Goal: Task Accomplishment & Management: Complete application form

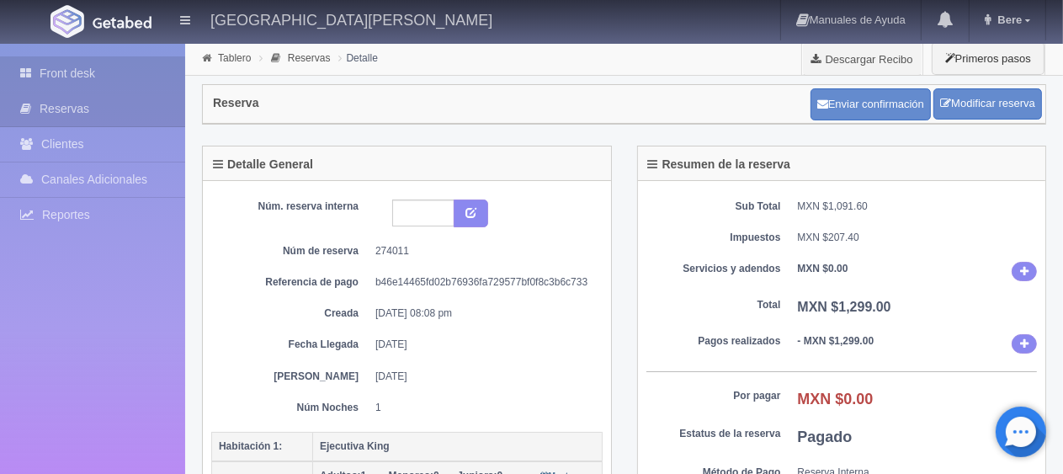
click at [98, 67] on link "Front desk" at bounding box center [92, 73] width 185 height 35
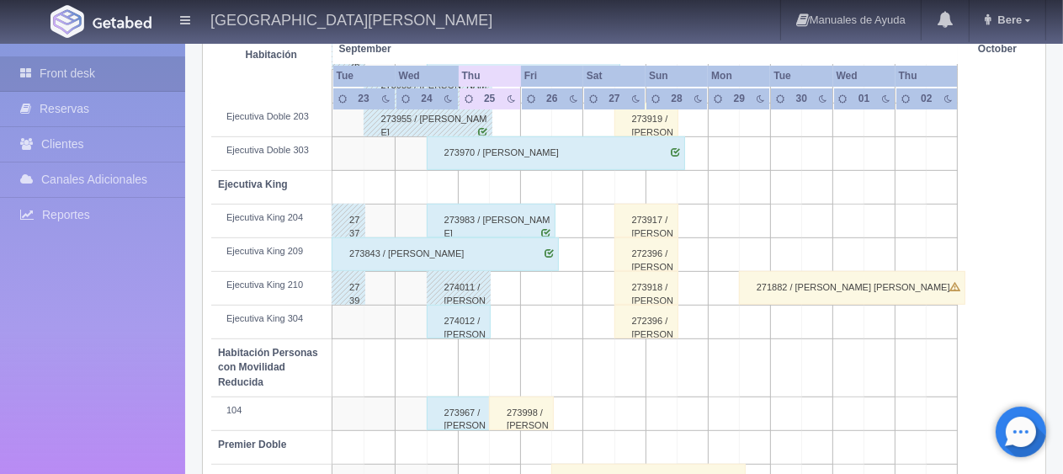
click at [456, 327] on div "274012 / [PERSON_NAME]" at bounding box center [459, 322] width 65 height 34
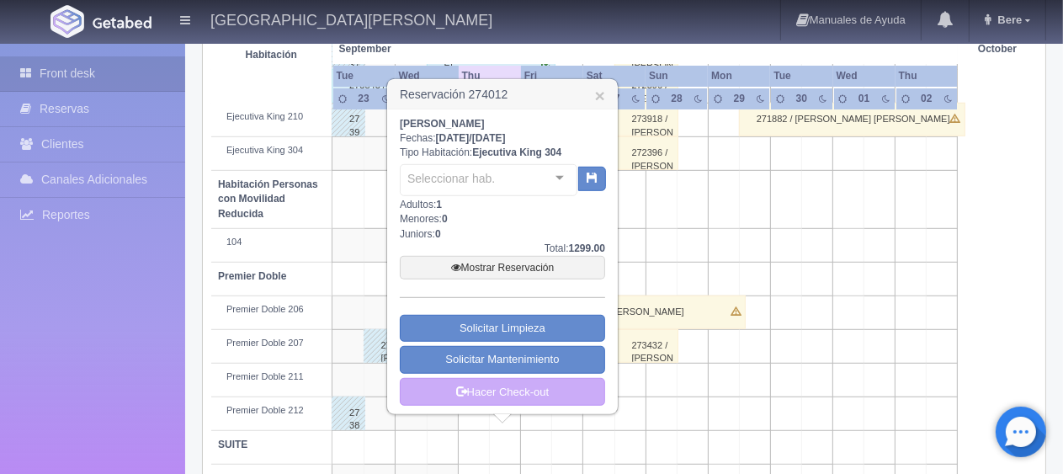
scroll to position [897, 0]
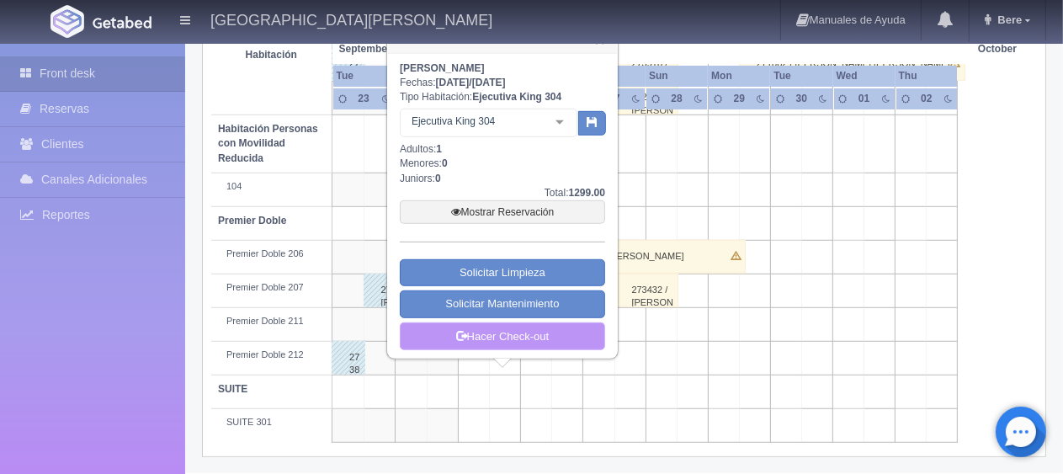
click at [523, 343] on link "Hacer Check-out" at bounding box center [502, 336] width 205 height 29
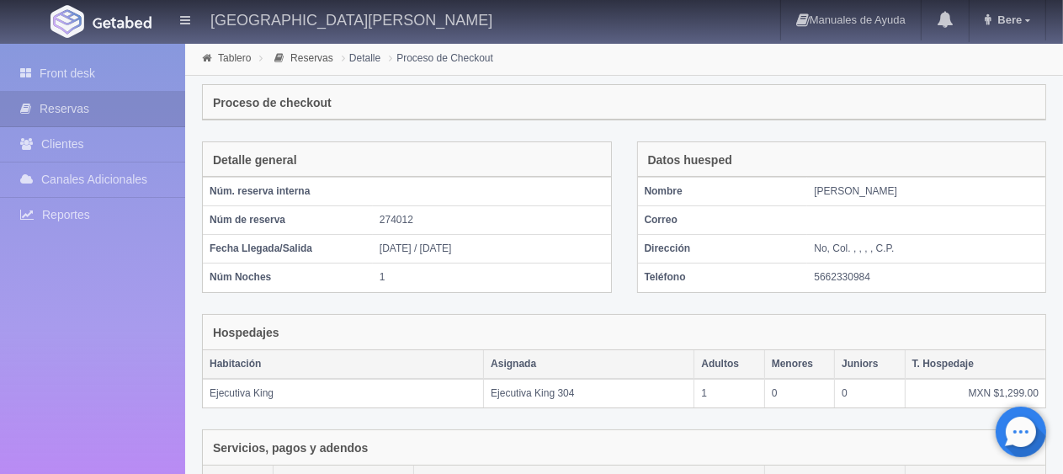
scroll to position [284, 0]
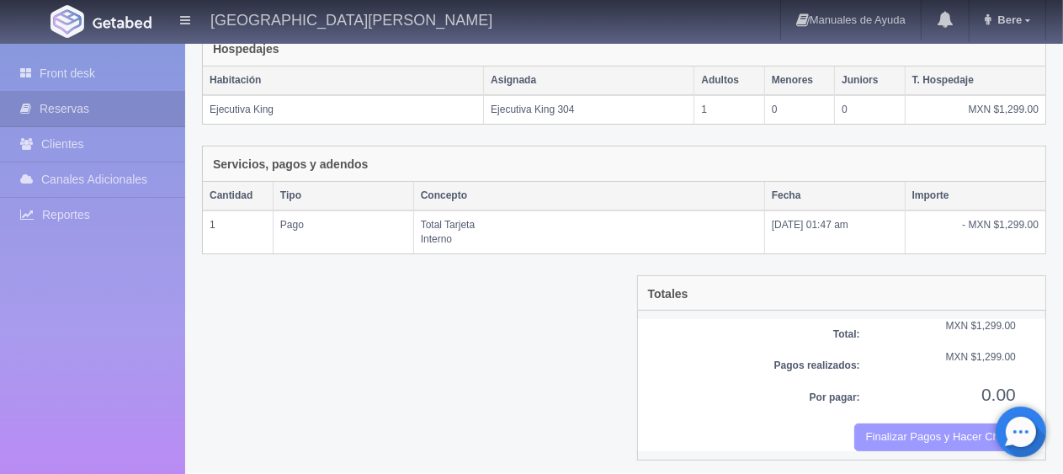
click at [970, 434] on button "Finalizar Pagos y Hacer Checkout" at bounding box center [935, 437] width 162 height 28
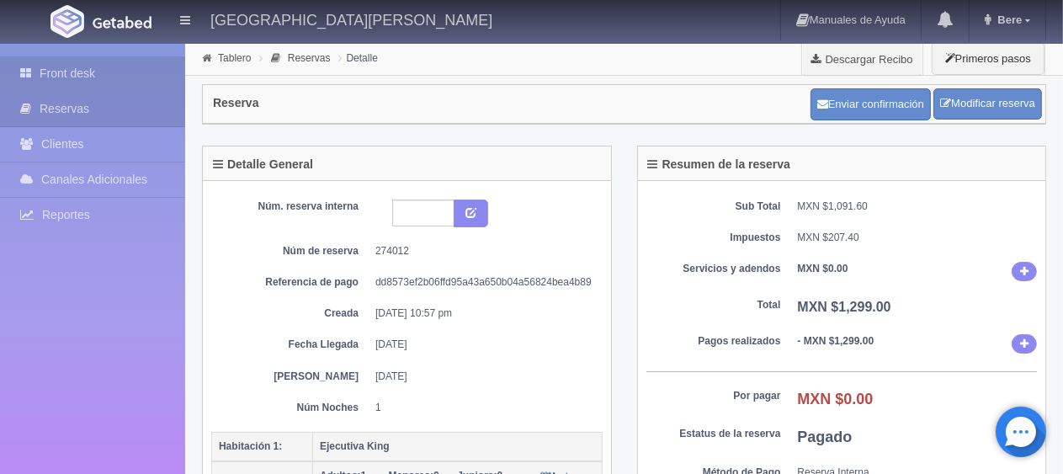
click at [80, 72] on link "Front desk" at bounding box center [92, 73] width 185 height 35
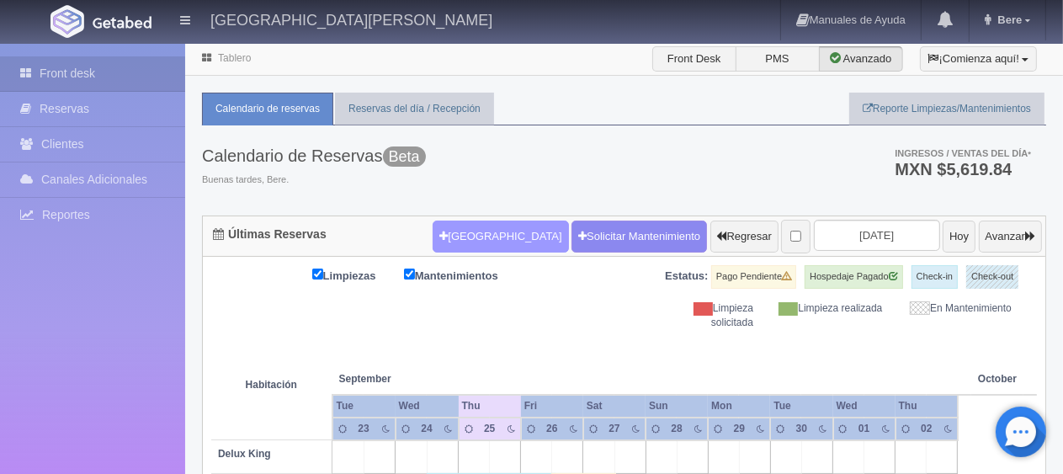
click at [476, 239] on button "[GEOGRAPHIC_DATA]" at bounding box center [501, 237] width 136 height 32
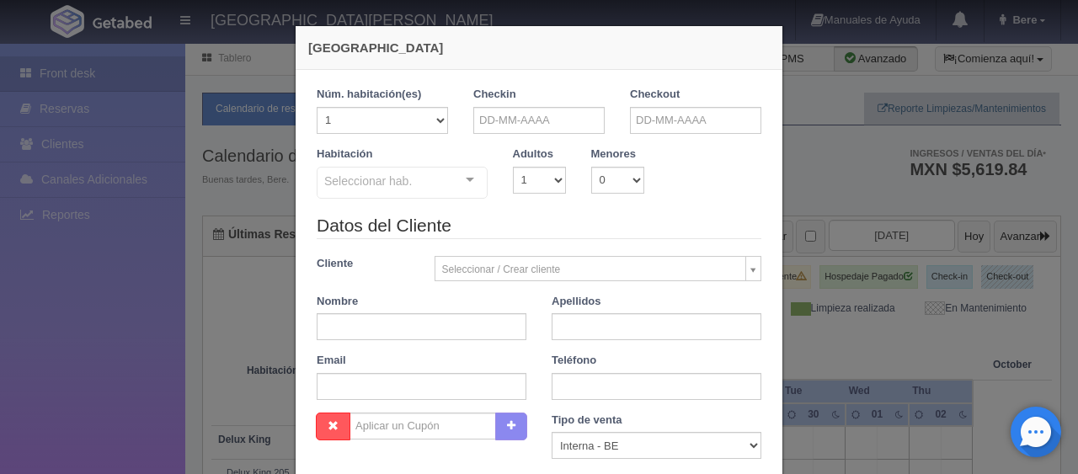
checkbox input "false"
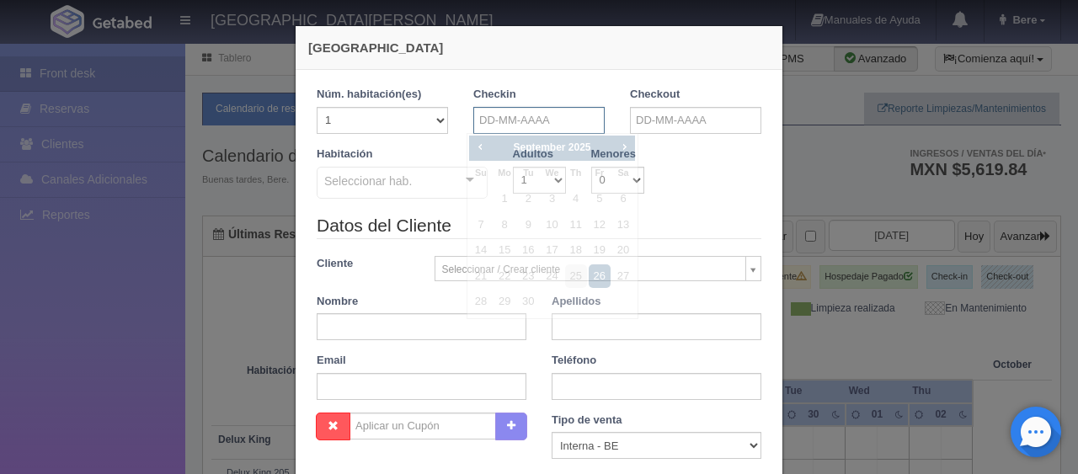
click at [476, 113] on input "text" at bounding box center [538, 120] width 131 height 27
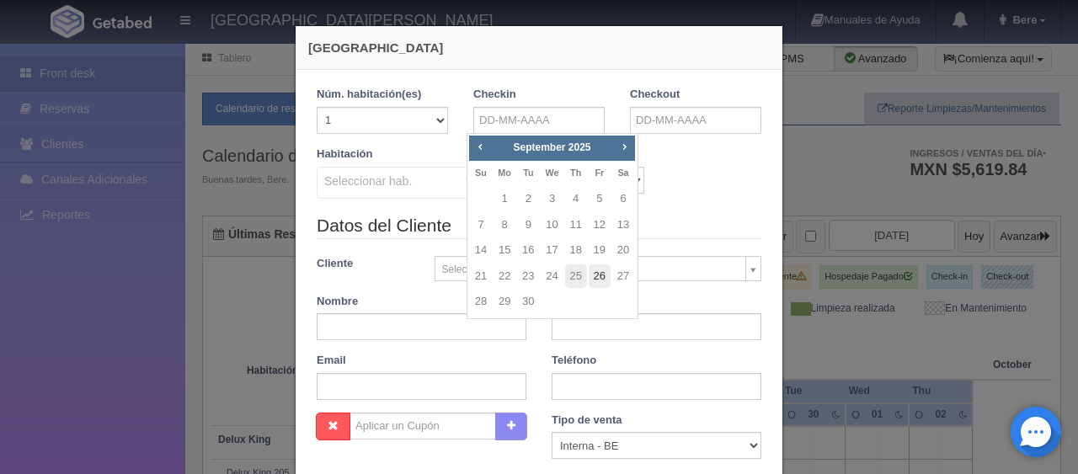
click at [602, 280] on link "26" at bounding box center [599, 276] width 22 height 24
type input "26-09-2025"
checkbox input "false"
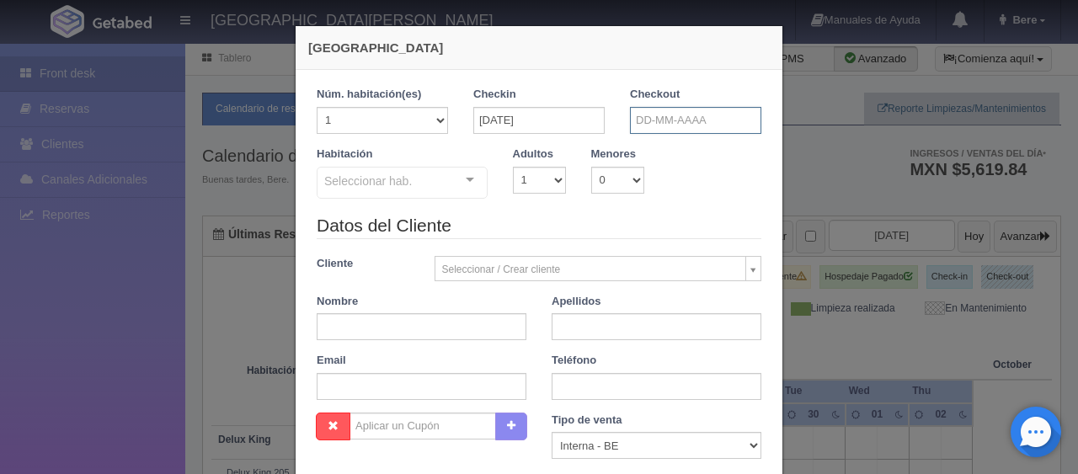
click at [636, 129] on input "text" at bounding box center [695, 120] width 131 height 27
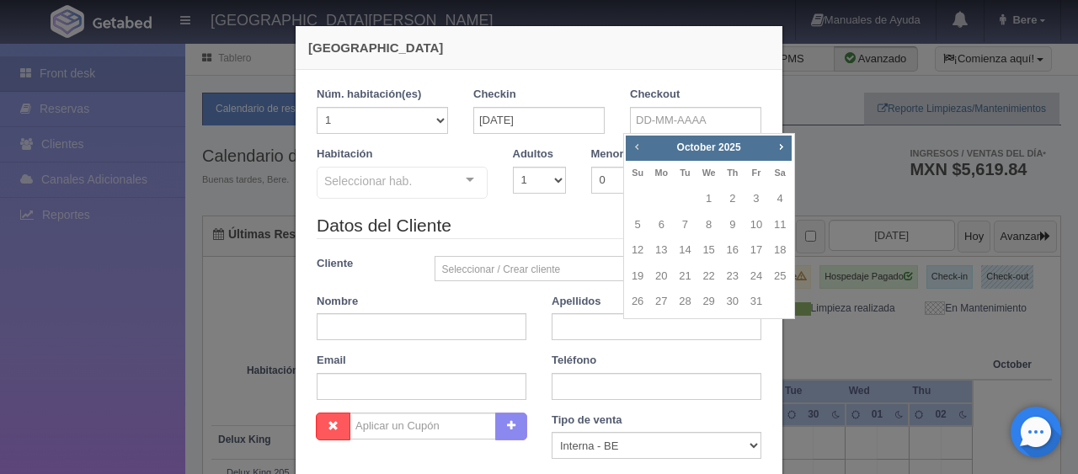
click at [636, 143] on span "Prev" at bounding box center [636, 146] width 13 height 13
click at [634, 301] on link "28" at bounding box center [637, 302] width 22 height 24
type input "28-09-2025"
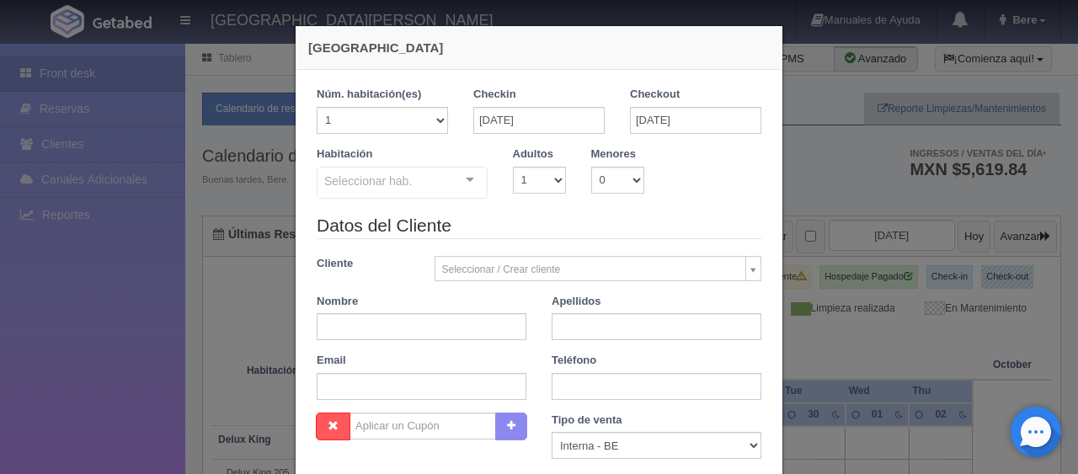
checkbox input "false"
click at [427, 328] on input "text" at bounding box center [422, 326] width 210 height 27
click at [442, 325] on input "text" at bounding box center [422, 326] width 210 height 27
paste input "[PERSON_NAME]"
drag, startPoint x: 349, startPoint y: 322, endPoint x: 411, endPoint y: 332, distance: 62.2
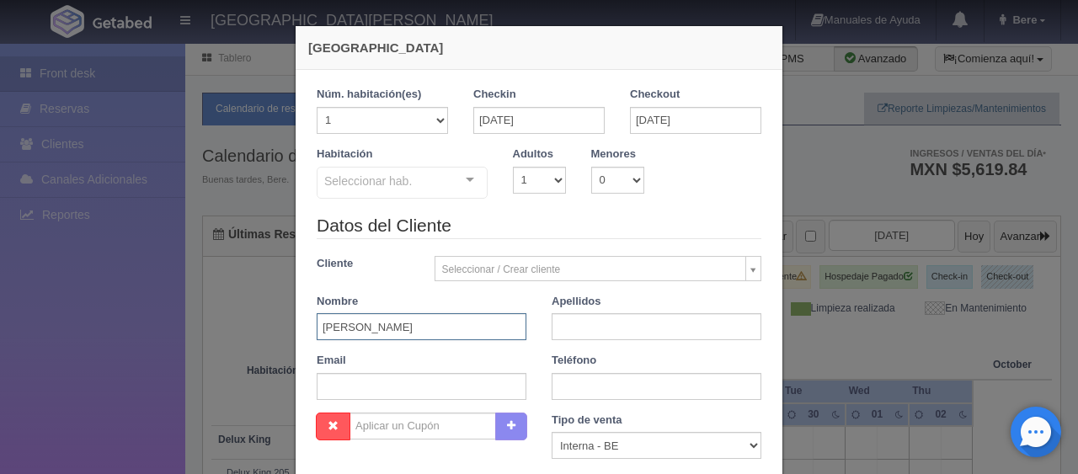
click at [411, 332] on input "[PERSON_NAME]" at bounding box center [422, 326] width 210 height 27
type input "[PERSON_NAME]"
click at [569, 327] on input "text" at bounding box center [656, 326] width 210 height 27
paste input "Guerra"
type input "Guerra"
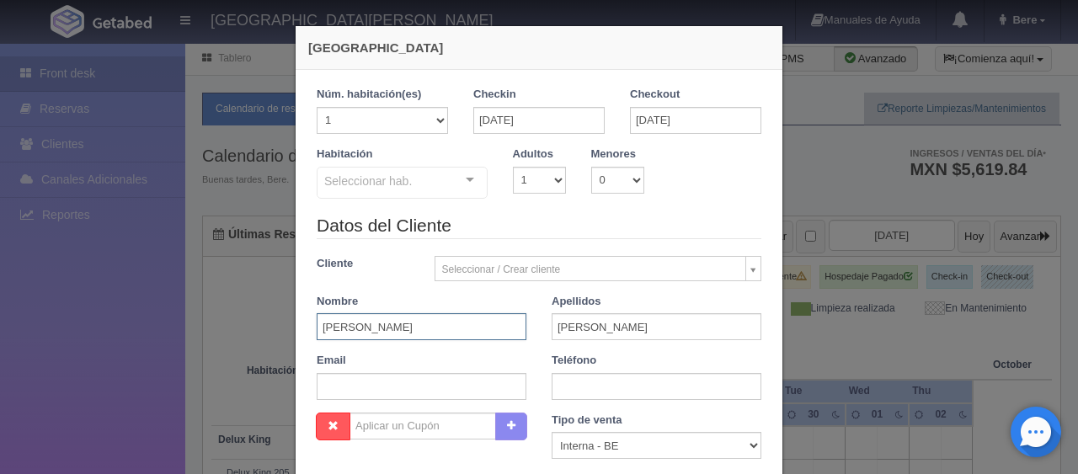
click at [468, 317] on input "[PERSON_NAME]" at bounding box center [422, 326] width 210 height 27
click at [456, 322] on input "[PERSON_NAME]" at bounding box center [422, 326] width 210 height 27
type input "Nuria"
click at [546, 190] on select "1 2 3 4 5 6 7 8 9 10" at bounding box center [539, 180] width 53 height 27
select select "2"
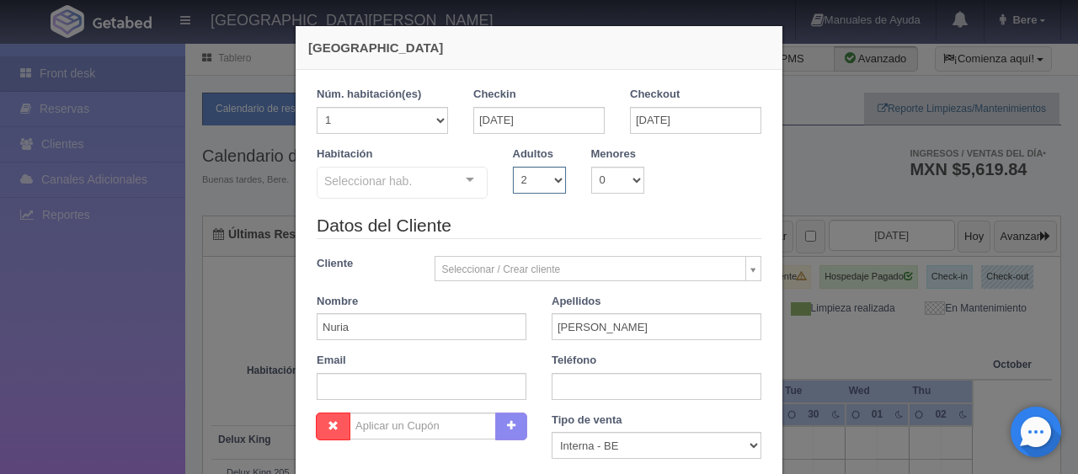
click at [513, 167] on select "1 2 3 4 5 6 7 8 9 10" at bounding box center [539, 180] width 53 height 27
click at [405, 177] on div "Seleccionar hab." at bounding box center [402, 183] width 171 height 32
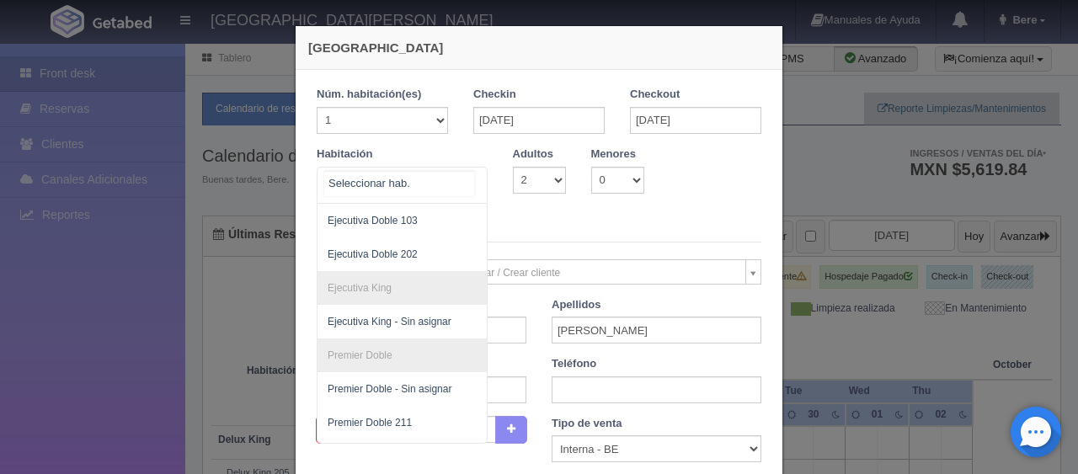
scroll to position [482, 0]
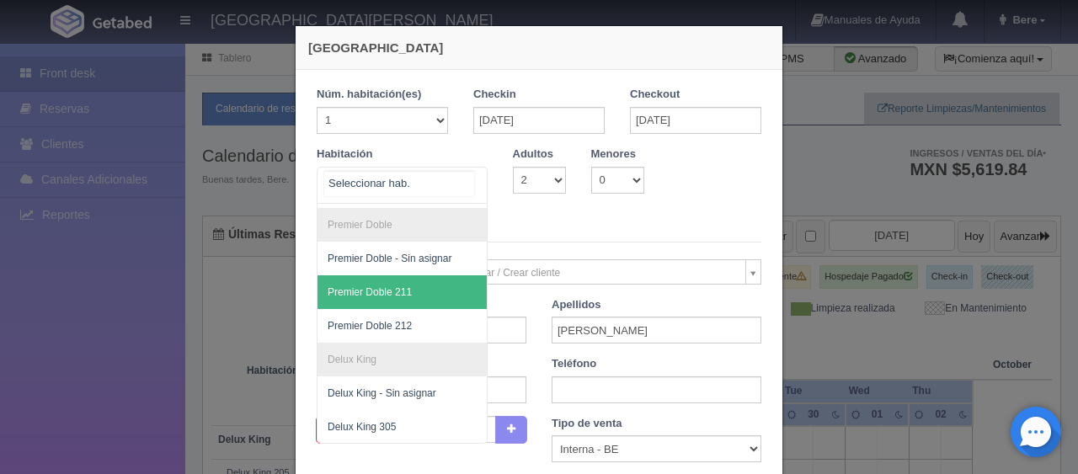
click at [402, 286] on span "Premier Doble 211" at bounding box center [369, 292] width 84 height 12
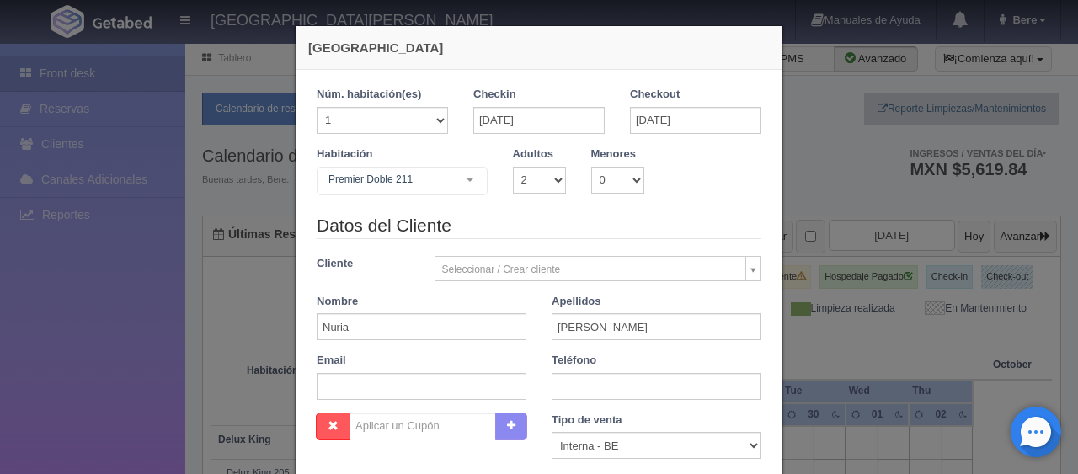
checkbox input "false"
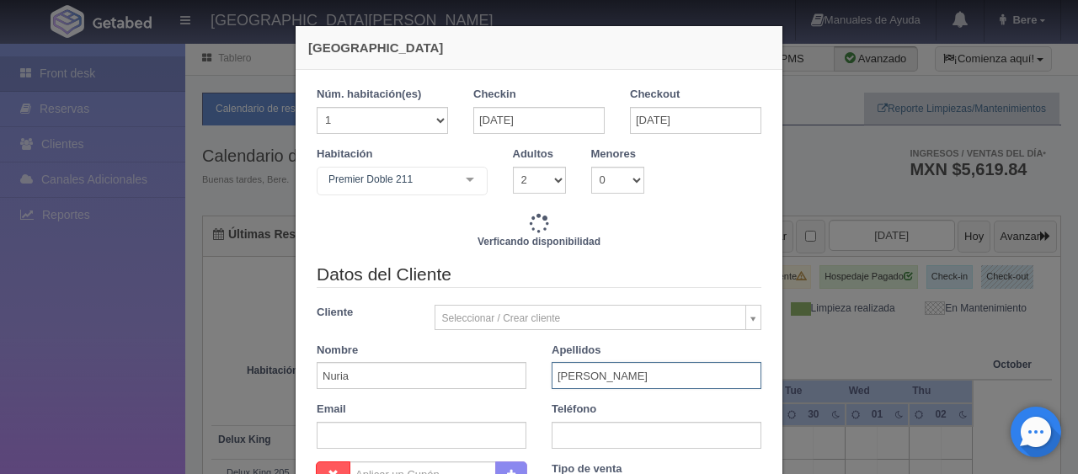
click at [577, 385] on input "Guerra" at bounding box center [656, 375] width 210 height 27
click at [578, 427] on input "text" at bounding box center [656, 435] width 210 height 27
type input "3298.00"
checkbox input "false"
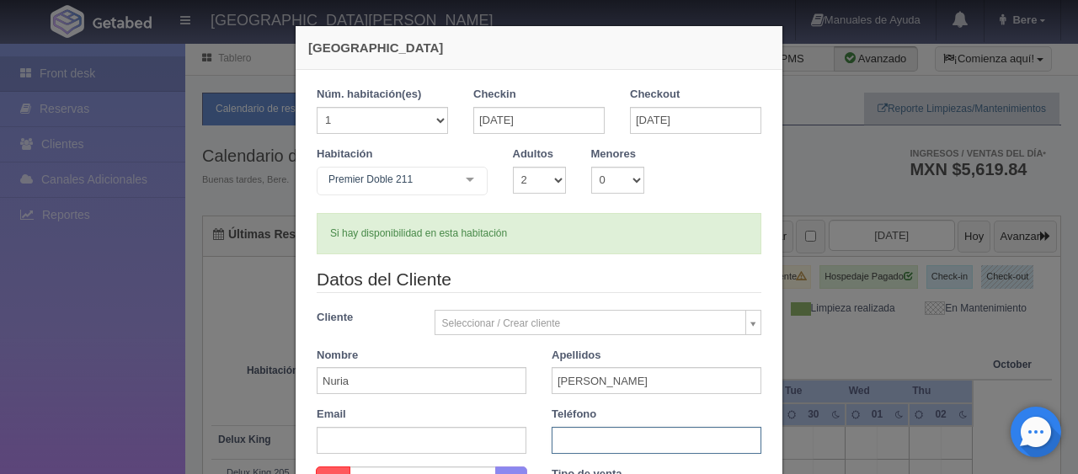
paste input "1 4157562522"
click at [572, 438] on input "1 4157562522" at bounding box center [656, 440] width 210 height 27
type input "1 4157562522"
click at [599, 301] on div "Datos del Cliente Cliente Seleccionar / Crear cliente Nuevo Cliente Adriana Nav…" at bounding box center [539, 367] width 470 height 200
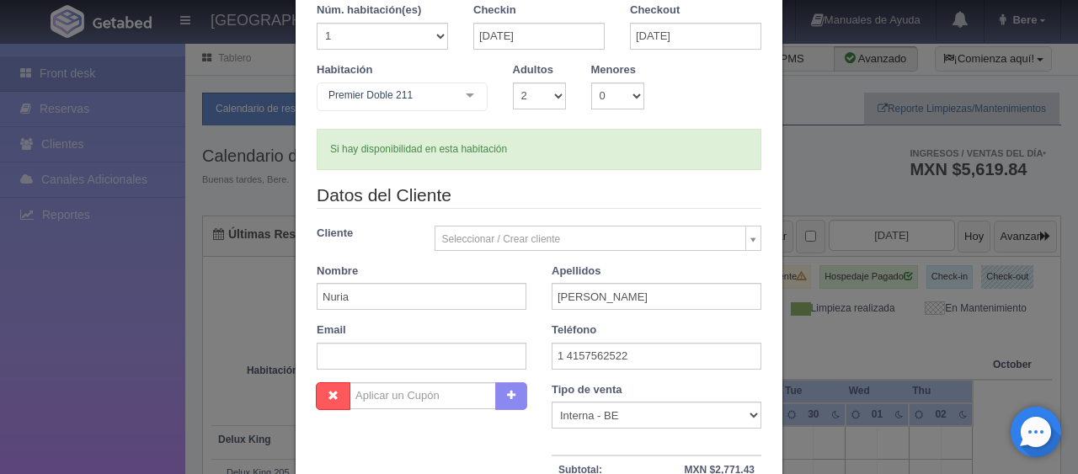
scroll to position [168, 0]
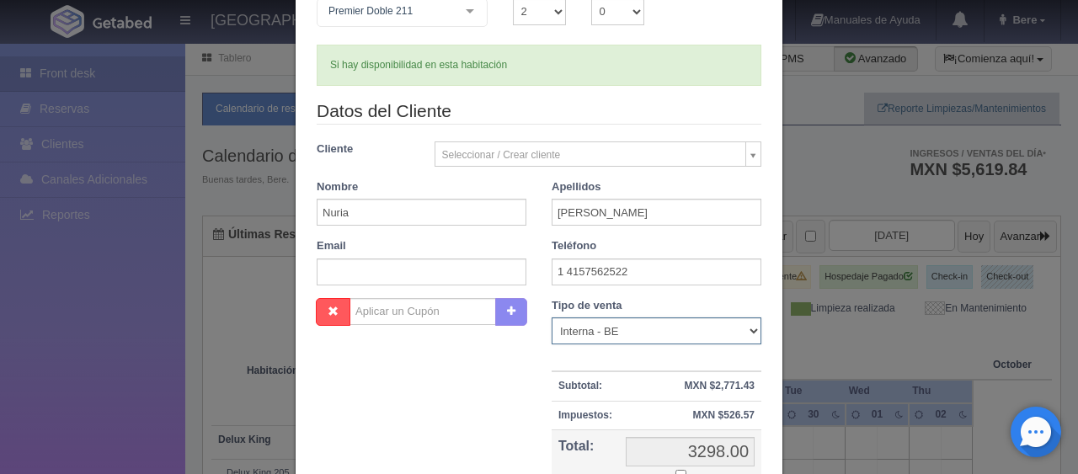
click at [589, 333] on select "Correo Electronico Interna - BE Llamada OTA Externa Otro WALK IN" at bounding box center [656, 330] width 210 height 27
select select "extota"
click at [551, 317] on select "Correo Electronico Interna - BE Llamada OTA Externa Otro WALK IN" at bounding box center [656, 330] width 210 height 27
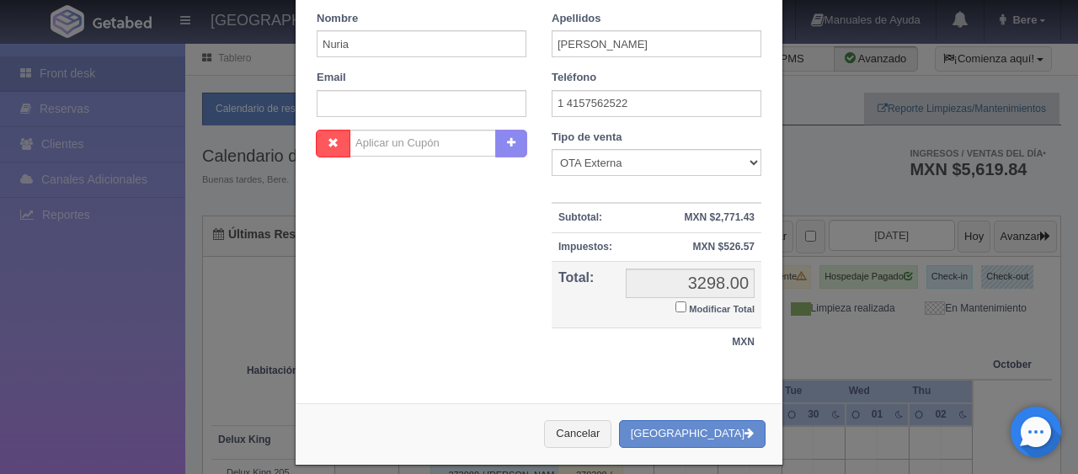
click at [675, 305] on input "Modificar Total" at bounding box center [680, 306] width 11 height 11
checkbox input "true"
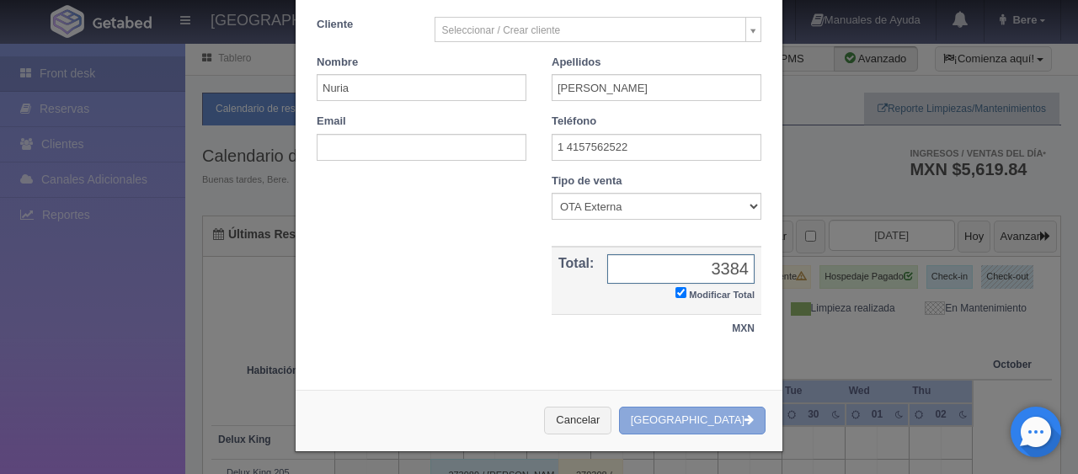
type input "3384"
click at [680, 416] on button "[GEOGRAPHIC_DATA]" at bounding box center [692, 421] width 146 height 28
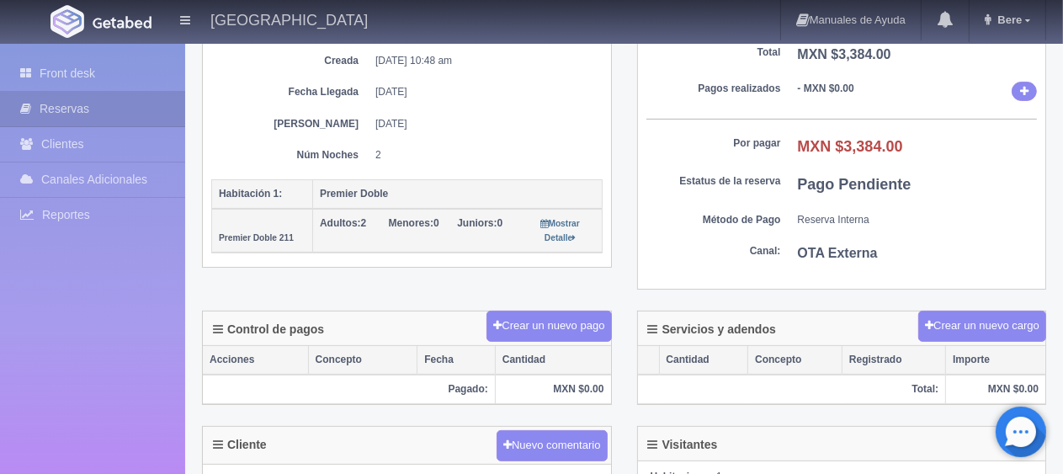
scroll to position [421, 0]
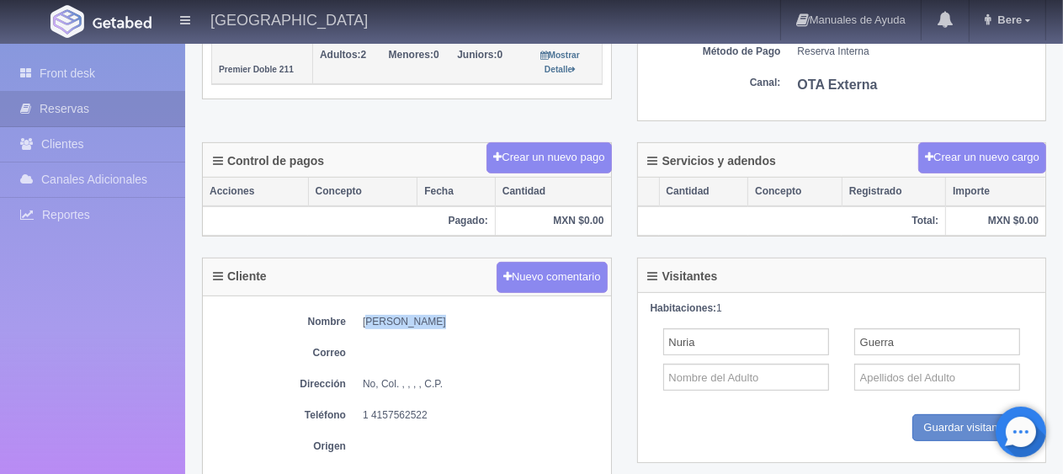
drag, startPoint x: 353, startPoint y: 314, endPoint x: 487, endPoint y: 306, distance: 134.1
click at [487, 306] on div "Nombre Nuria Guerra Correo Dirección No, Col. , , , , C.P. Teléfono 1 415756252…" at bounding box center [407, 388] width 408 height 184
copy dd "[PERSON_NAME]"
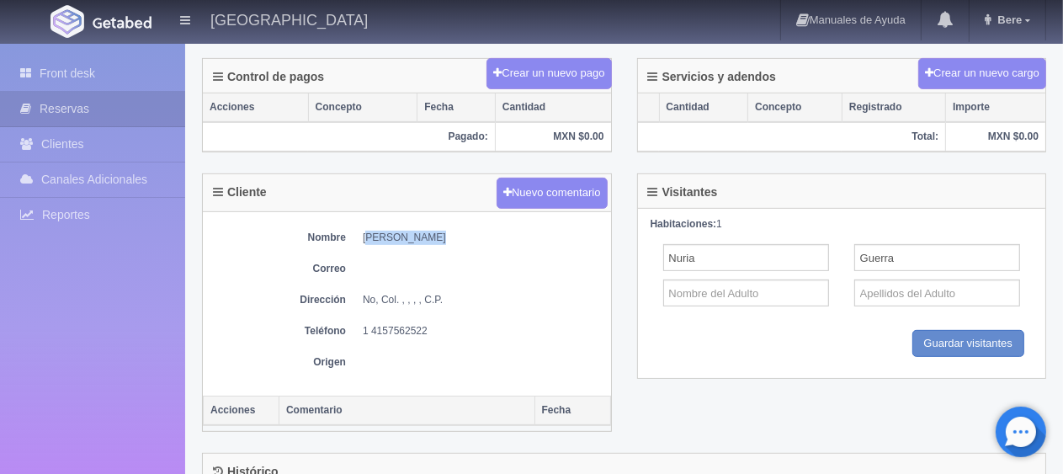
scroll to position [650, 0]
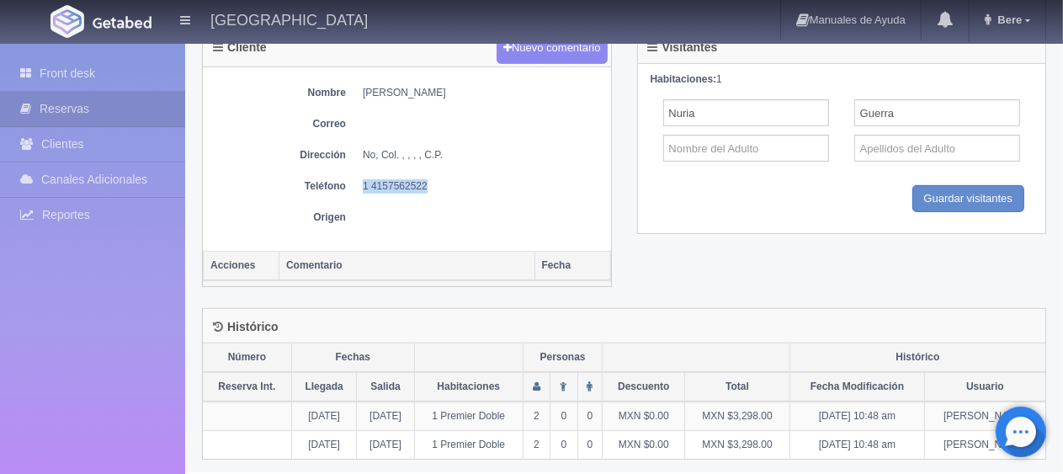
drag, startPoint x: 354, startPoint y: 184, endPoint x: 451, endPoint y: 180, distance: 97.7
click at [451, 180] on dl "Teléfono 1 4157562522" at bounding box center [406, 186] width 391 height 14
copy dd "1 4157562522"
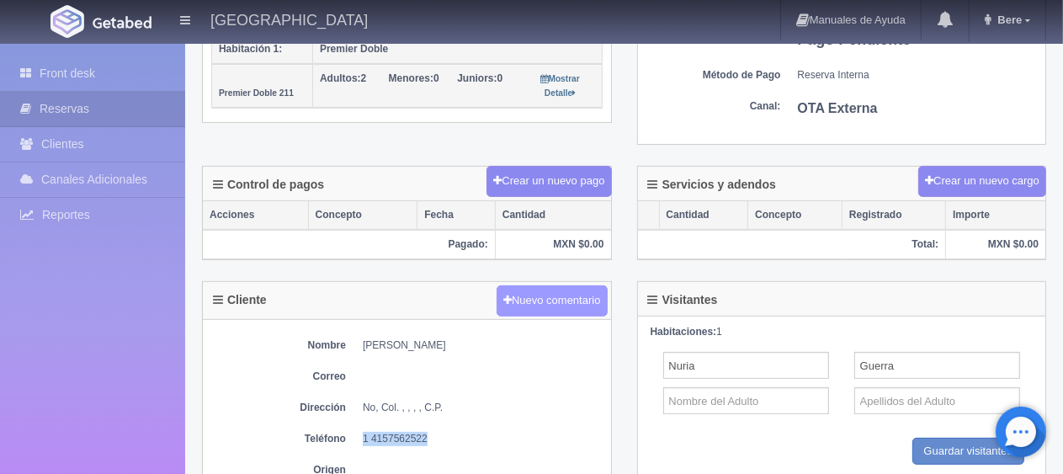
scroll to position [229, 0]
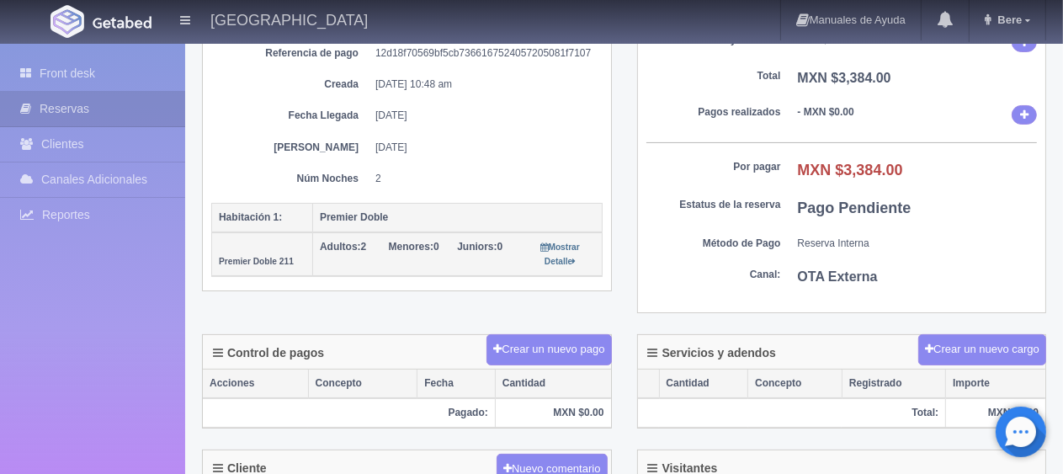
click at [526, 190] on div "Núm. reserva interna Núm de reserva 274023 Referencia de pago 12d18f70569bf5cb7…" at bounding box center [406, 81] width 391 height 242
click at [122, 66] on link "Front desk" at bounding box center [92, 73] width 185 height 35
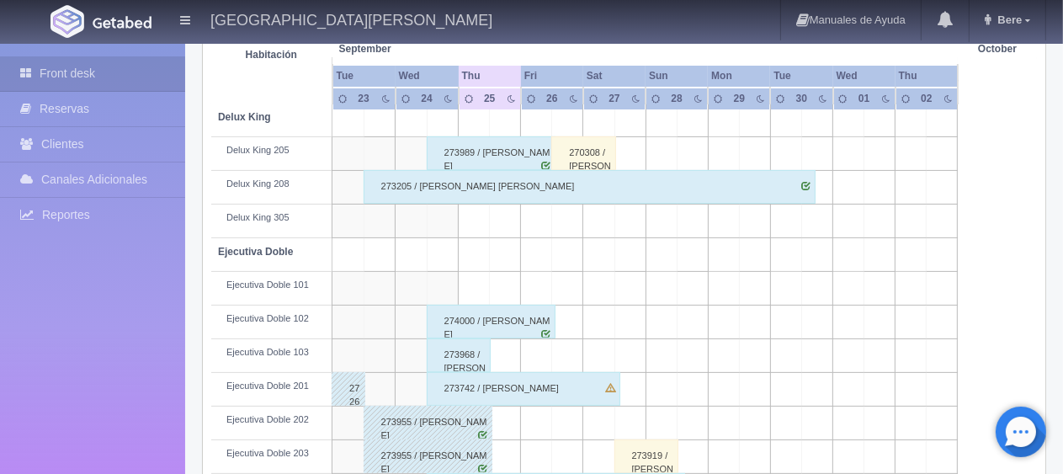
scroll to position [253, 0]
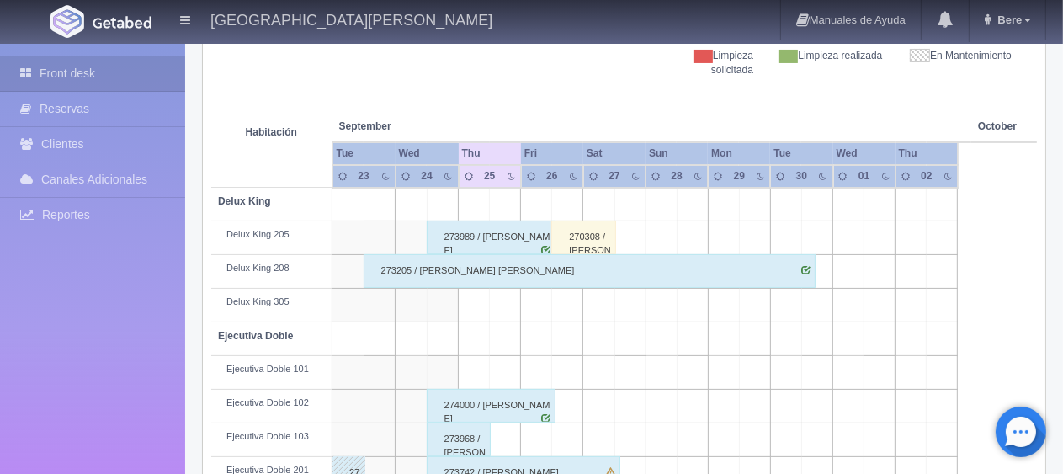
click at [466, 232] on div "273989 / [PERSON_NAME]" at bounding box center [492, 238] width 130 height 34
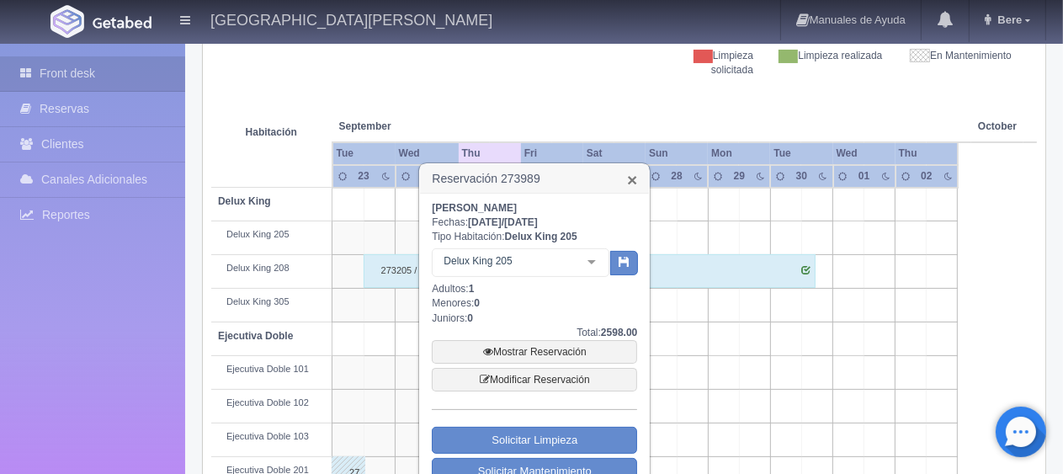
click at [630, 179] on link "×" at bounding box center [632, 180] width 10 height 18
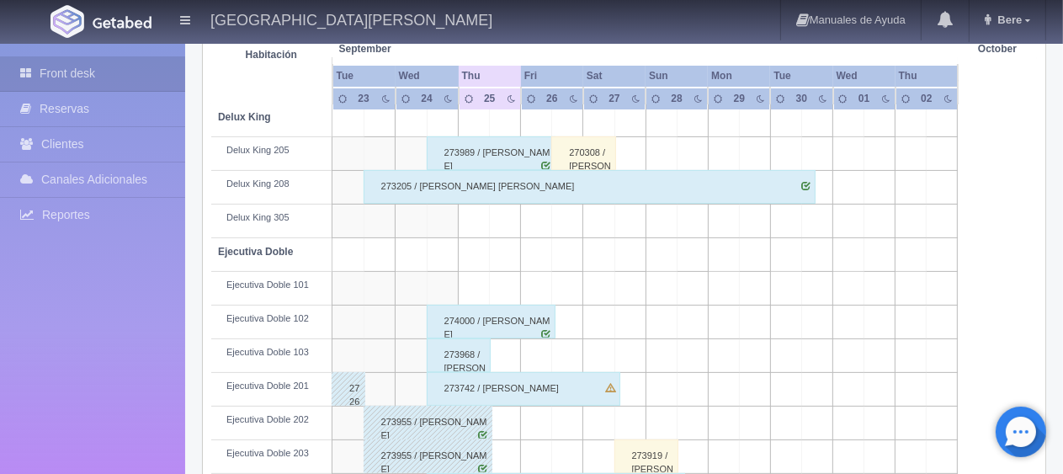
scroll to position [421, 0]
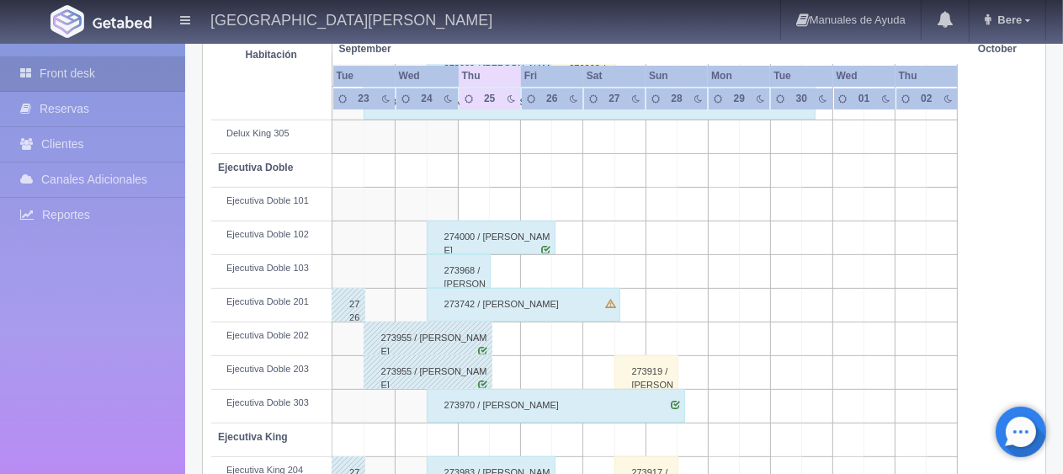
click at [482, 231] on div "274000 / MAURO MONGI" at bounding box center [492, 238] width 130 height 34
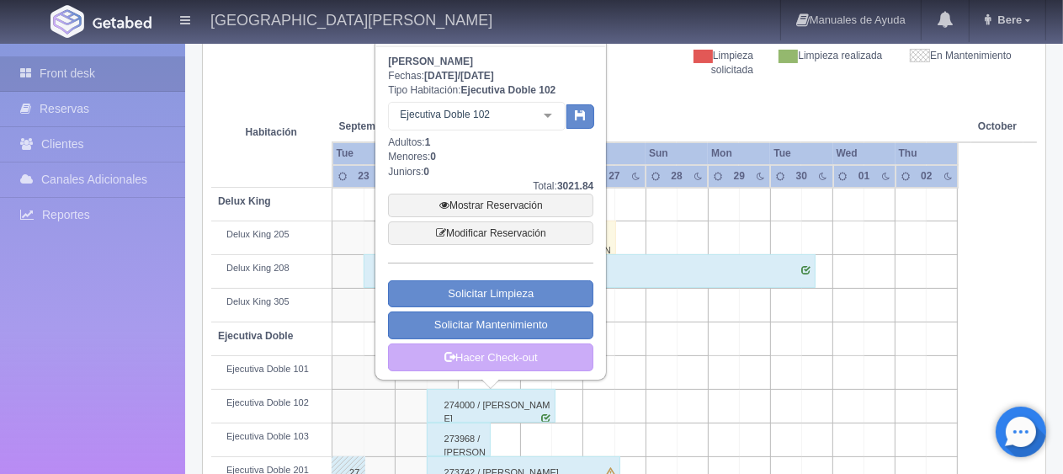
scroll to position [168, 0]
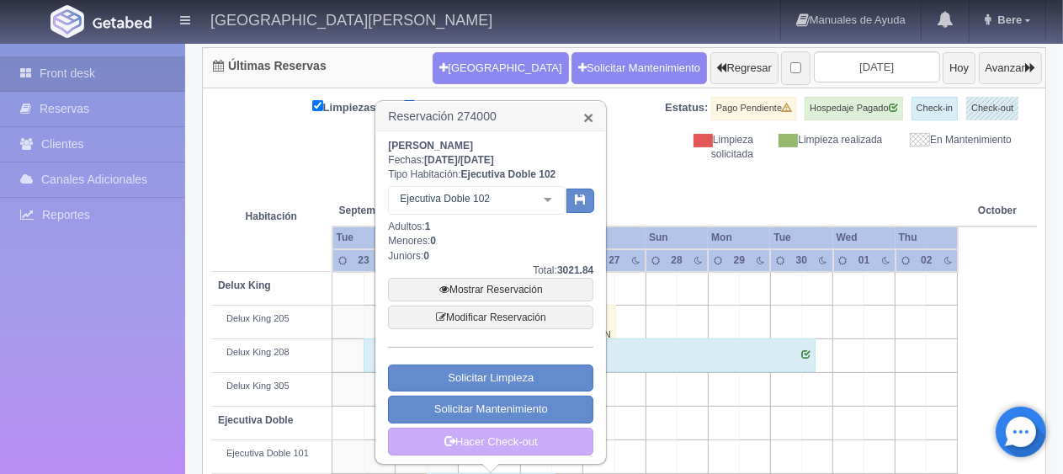
click at [587, 115] on link "×" at bounding box center [588, 118] width 10 height 18
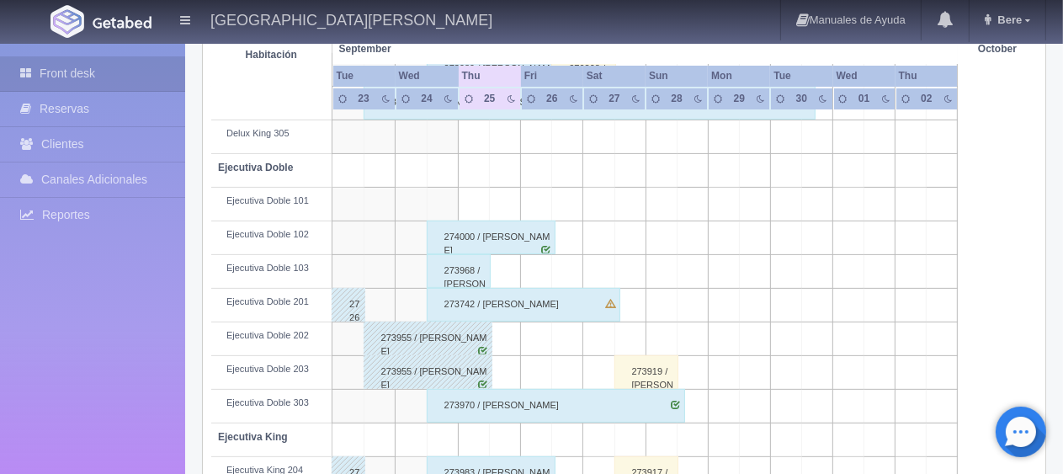
scroll to position [84, 0]
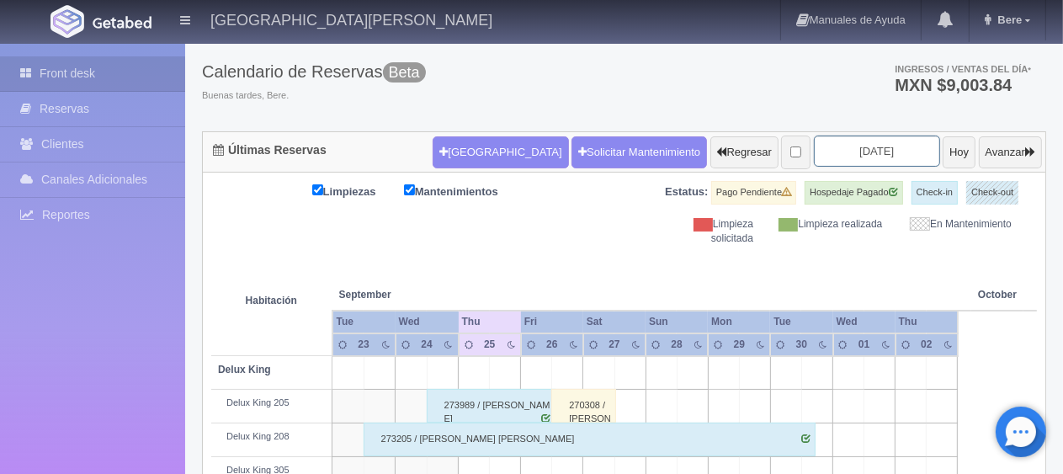
click at [839, 157] on input "[DATE]" at bounding box center [877, 151] width 126 height 31
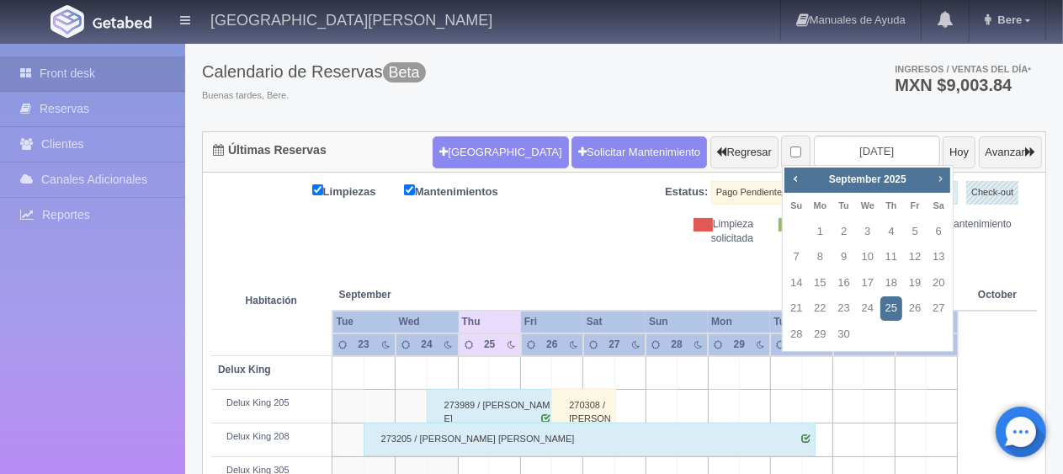
click at [941, 176] on span "Next" at bounding box center [940, 178] width 13 height 13
click at [893, 285] on link "16" at bounding box center [892, 283] width 22 height 24
type input "2025-10-16"
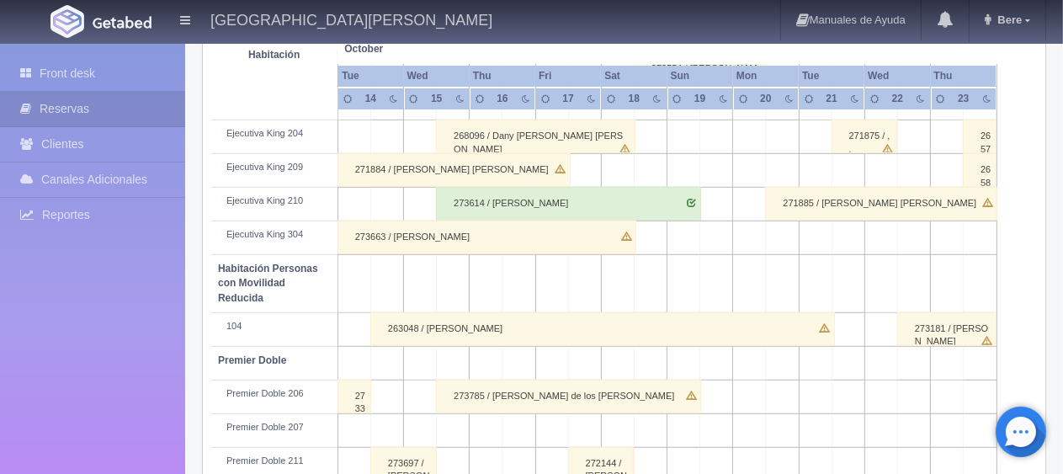
scroll to position [897, 0]
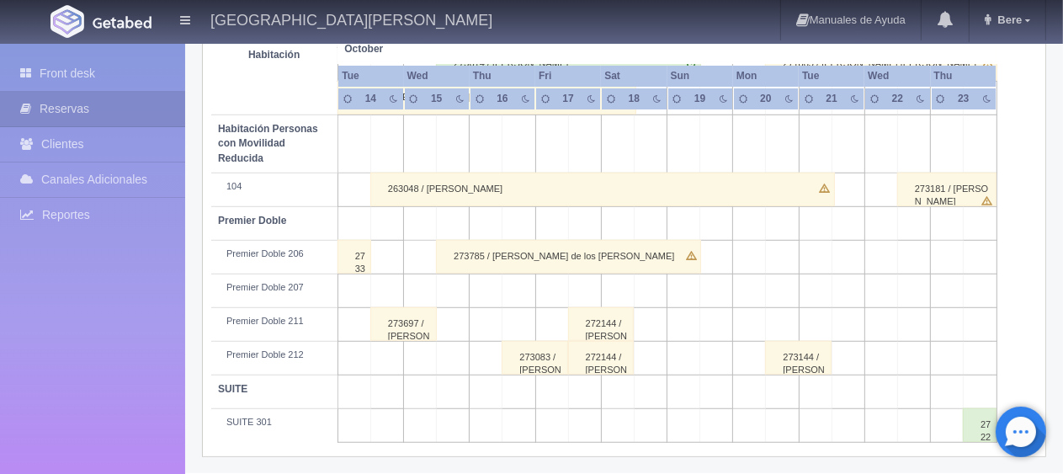
click at [551, 365] on div "273083 / [PERSON_NAME]" at bounding box center [535, 358] width 67 height 34
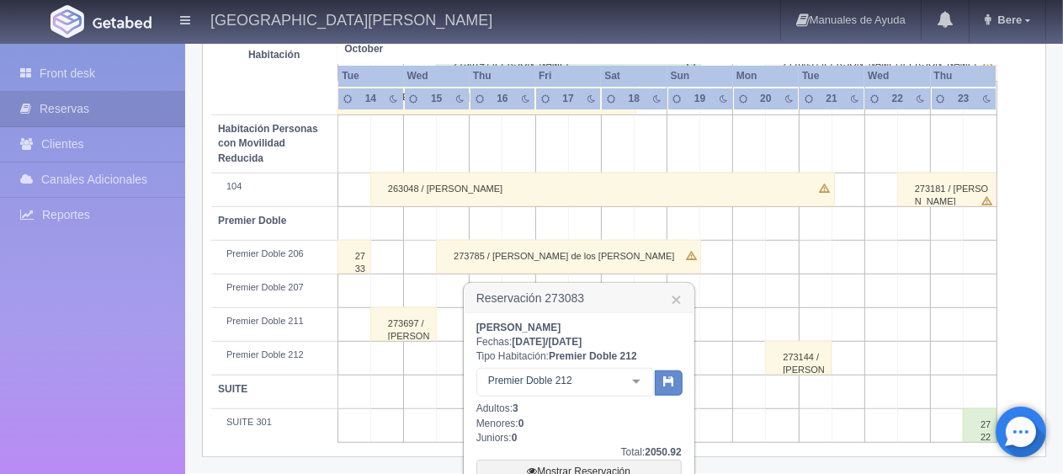
click at [681, 300] on link "×" at bounding box center [676, 299] width 10 height 18
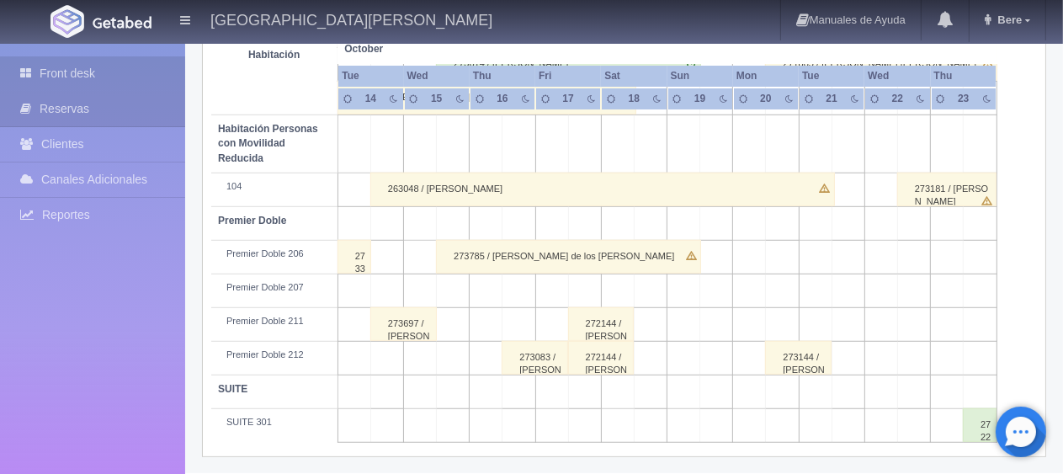
click at [104, 77] on link "Front desk" at bounding box center [92, 73] width 185 height 35
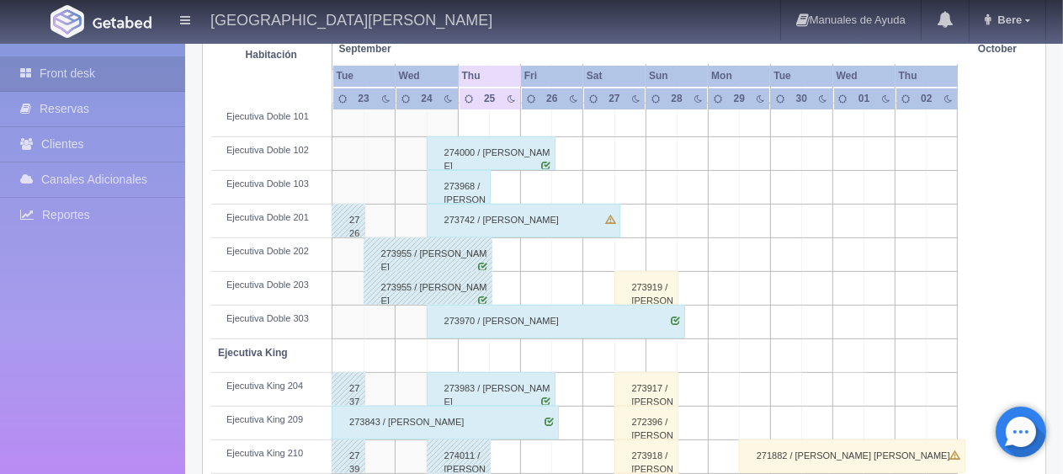
scroll to position [673, 0]
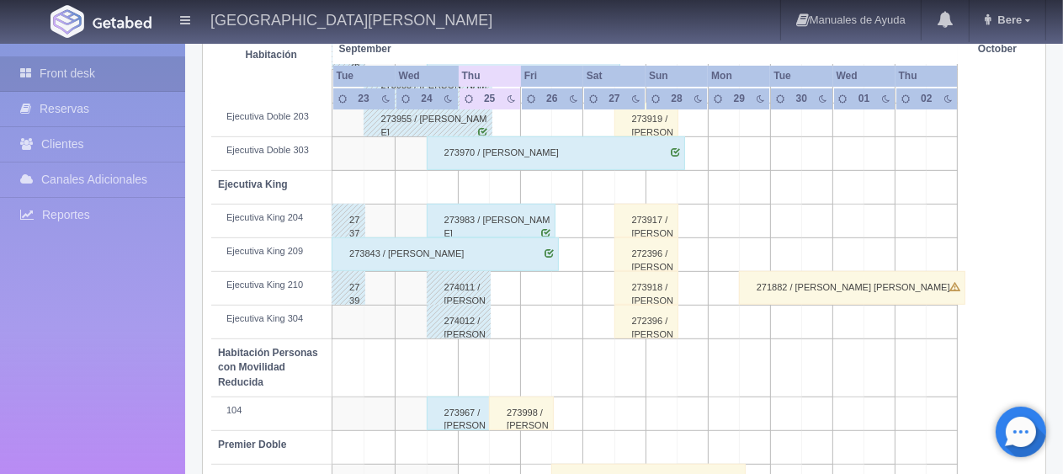
click at [448, 290] on div "274011 / [PERSON_NAME]" at bounding box center [459, 288] width 65 height 34
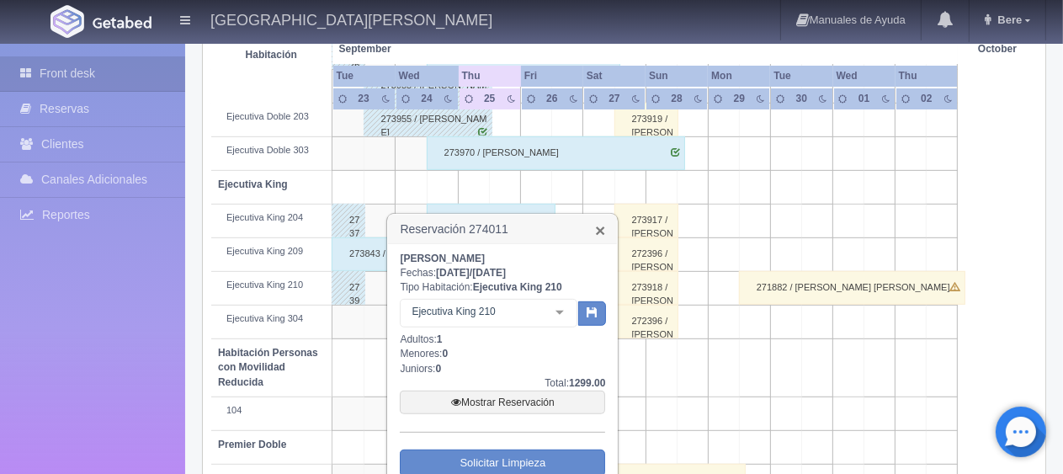
click at [600, 227] on link "×" at bounding box center [600, 230] width 10 height 18
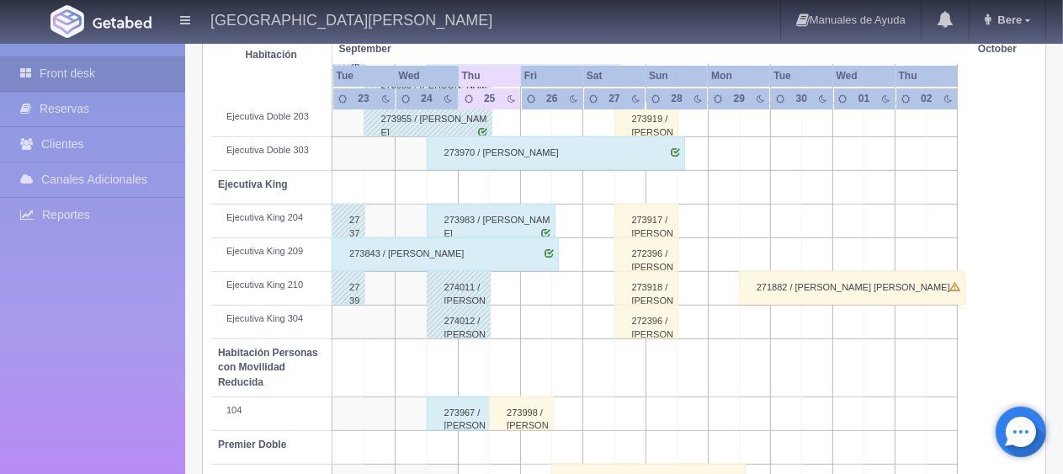
scroll to position [758, 0]
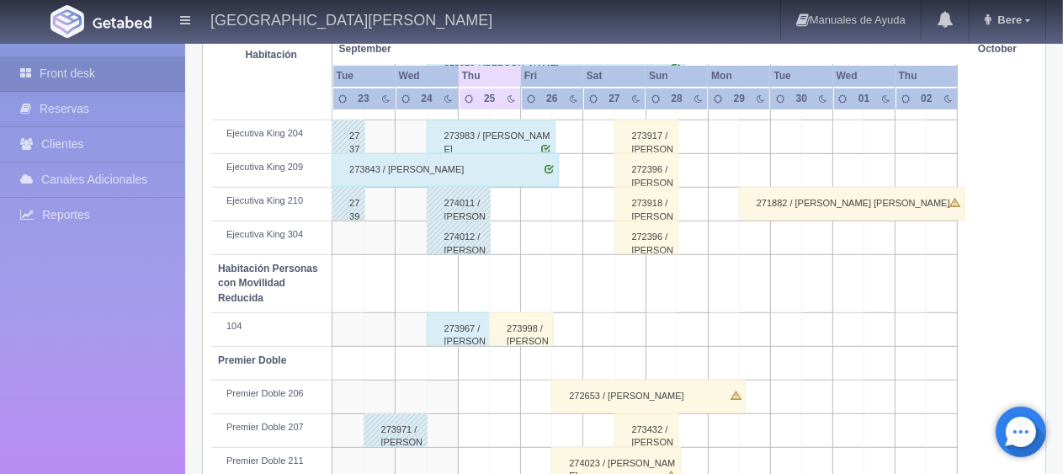
click at [451, 232] on div "274012 / [PERSON_NAME]" at bounding box center [459, 238] width 65 height 34
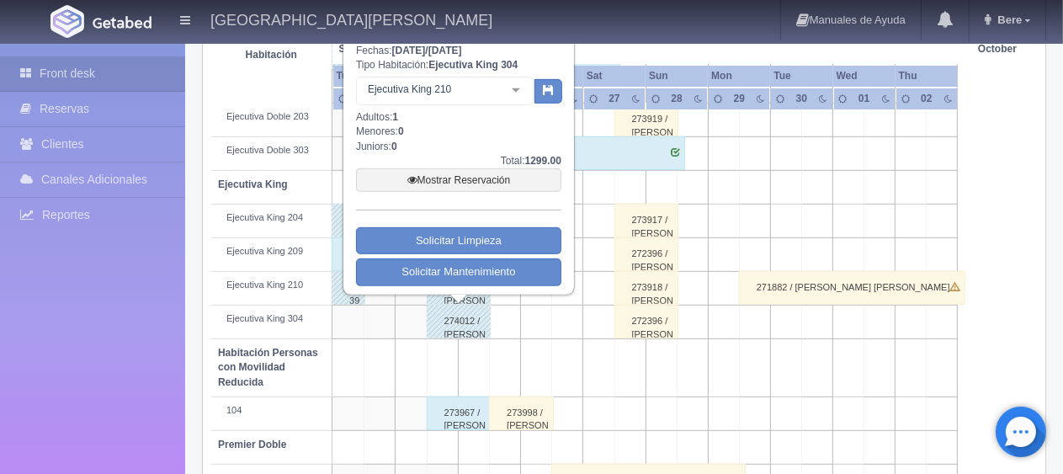
scroll to position [505, 0]
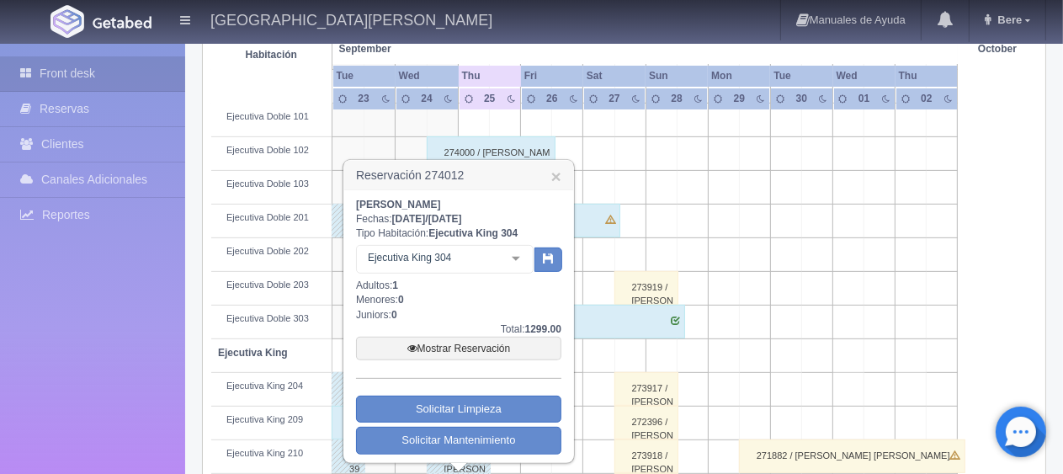
drag, startPoint x: 555, startPoint y: 180, endPoint x: 579, endPoint y: 293, distance: 115.4
click at [559, 180] on link "×" at bounding box center [556, 177] width 10 height 18
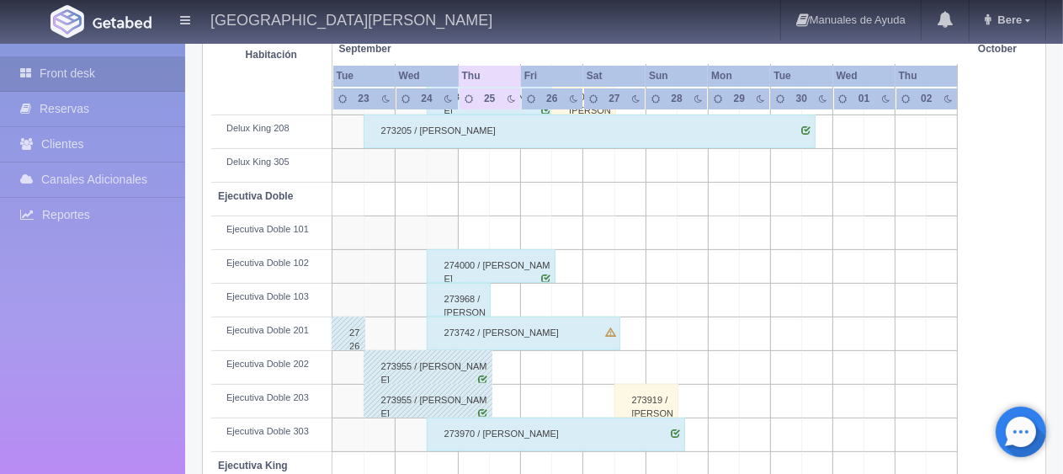
scroll to position [308, 0]
